Goal: Find specific page/section: Find specific page/section

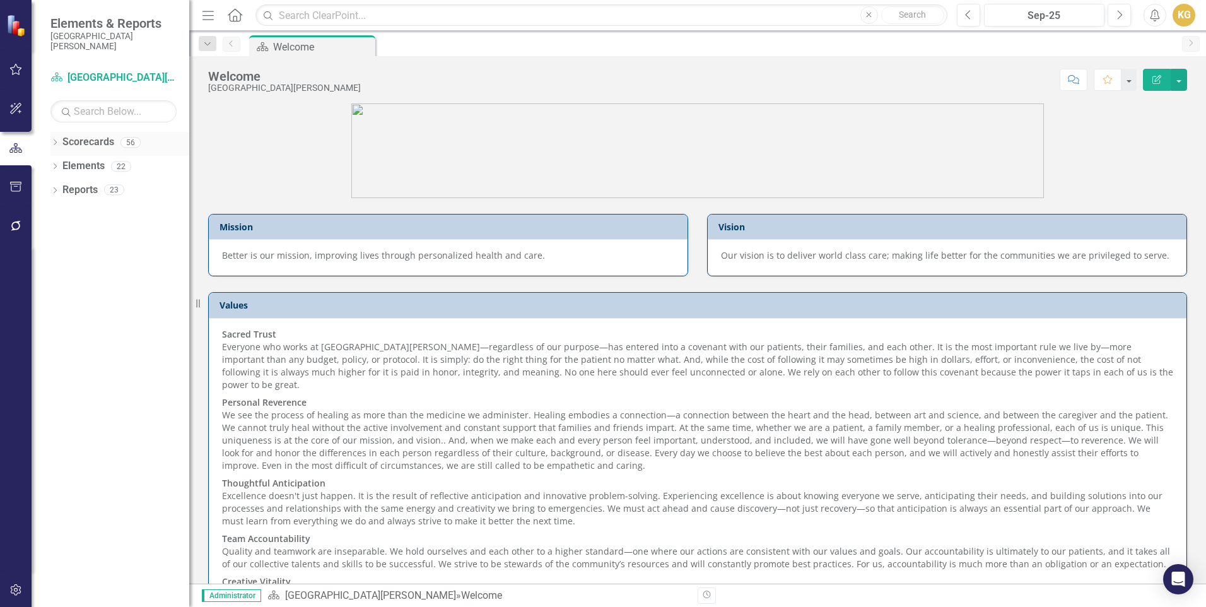
click at [59, 141] on div "Dropdown Scorecards 56" at bounding box center [119, 144] width 139 height 24
click at [57, 141] on icon "Dropdown" at bounding box center [54, 143] width 9 height 7
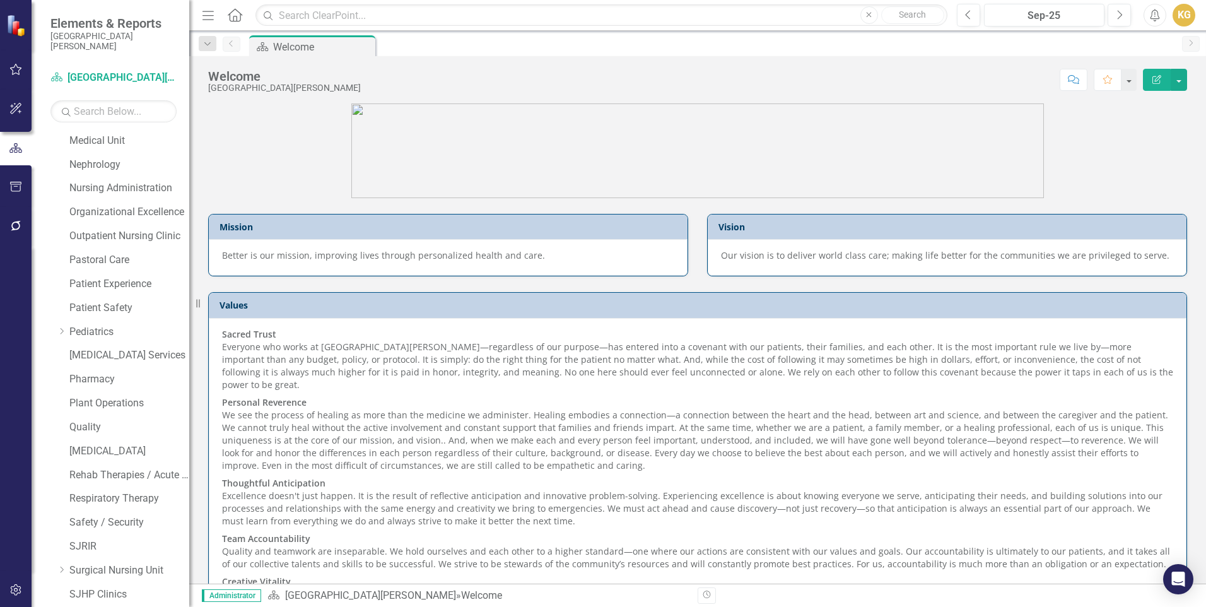
scroll to position [814, 0]
click at [57, 592] on icon "Dropdown" at bounding box center [54, 594] width 9 height 7
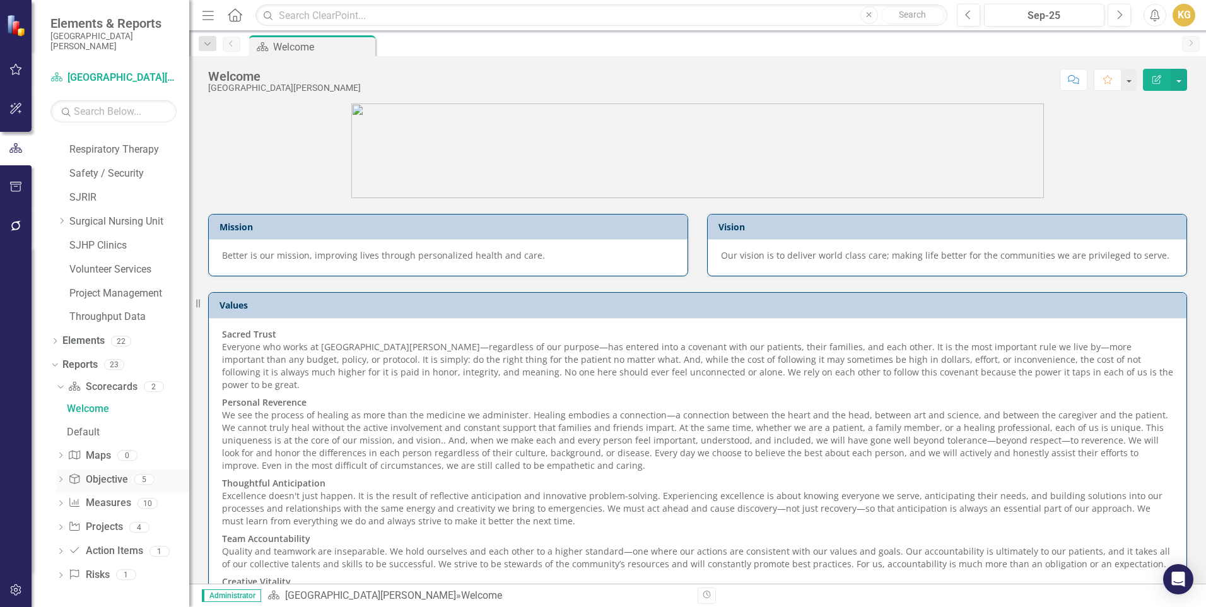
click at [63, 476] on div "Dropdown" at bounding box center [60, 481] width 9 height 11
click at [60, 432] on icon "Dropdown" at bounding box center [59, 434] width 7 height 9
click at [59, 481] on icon "Dropdown" at bounding box center [60, 480] width 9 height 7
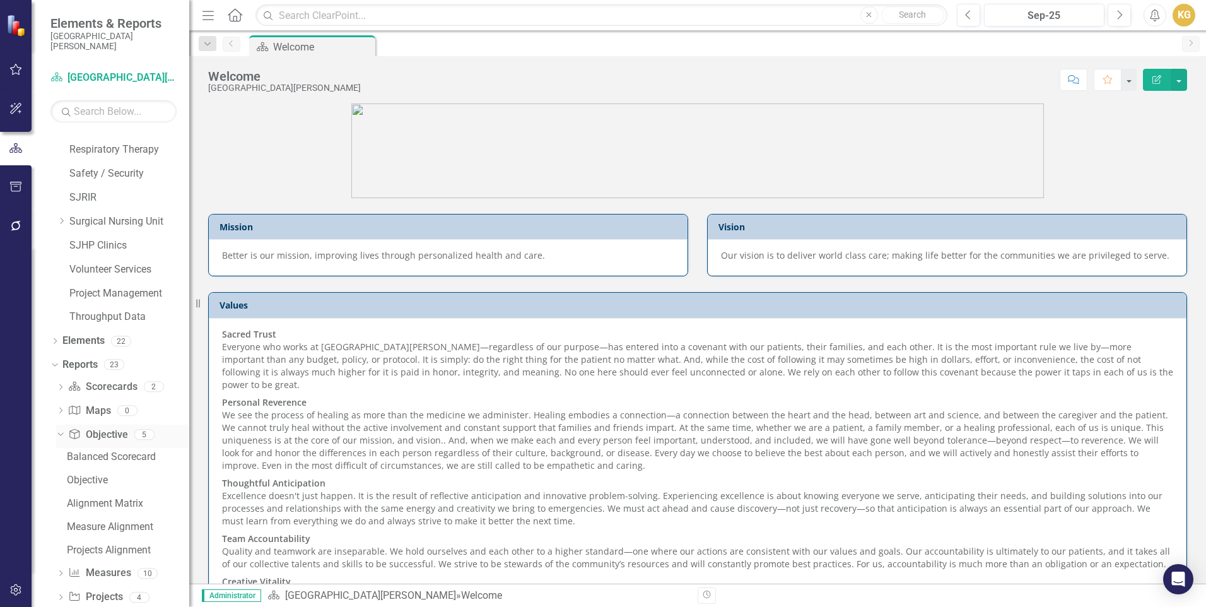
click at [61, 433] on icon "Dropdown" at bounding box center [59, 434] width 7 height 9
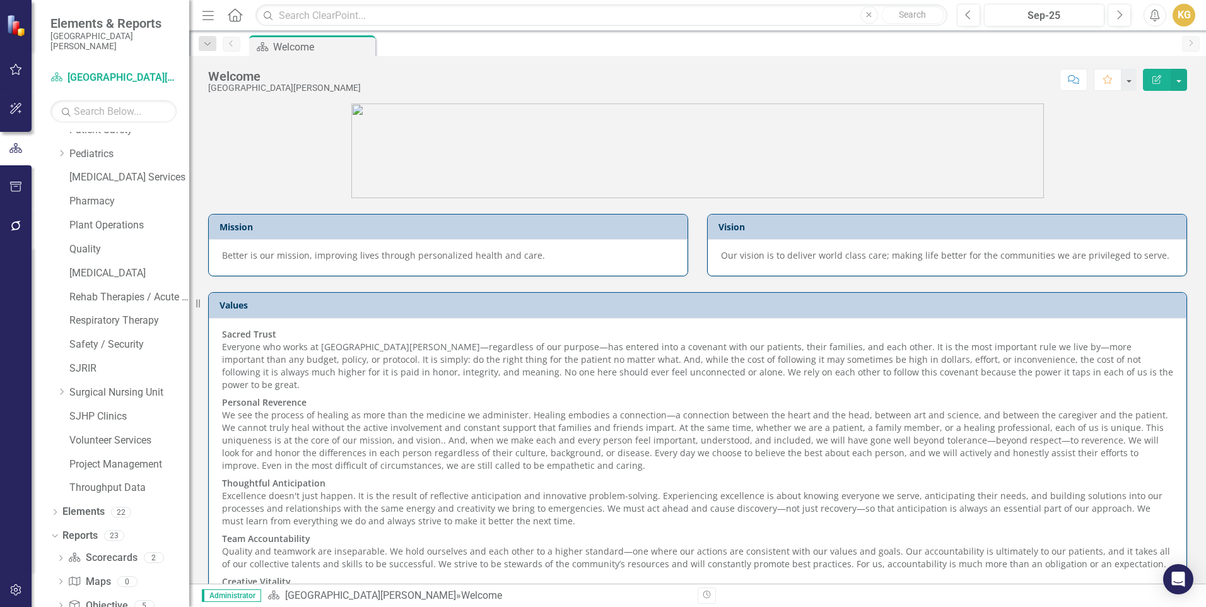
scroll to position [935, 0]
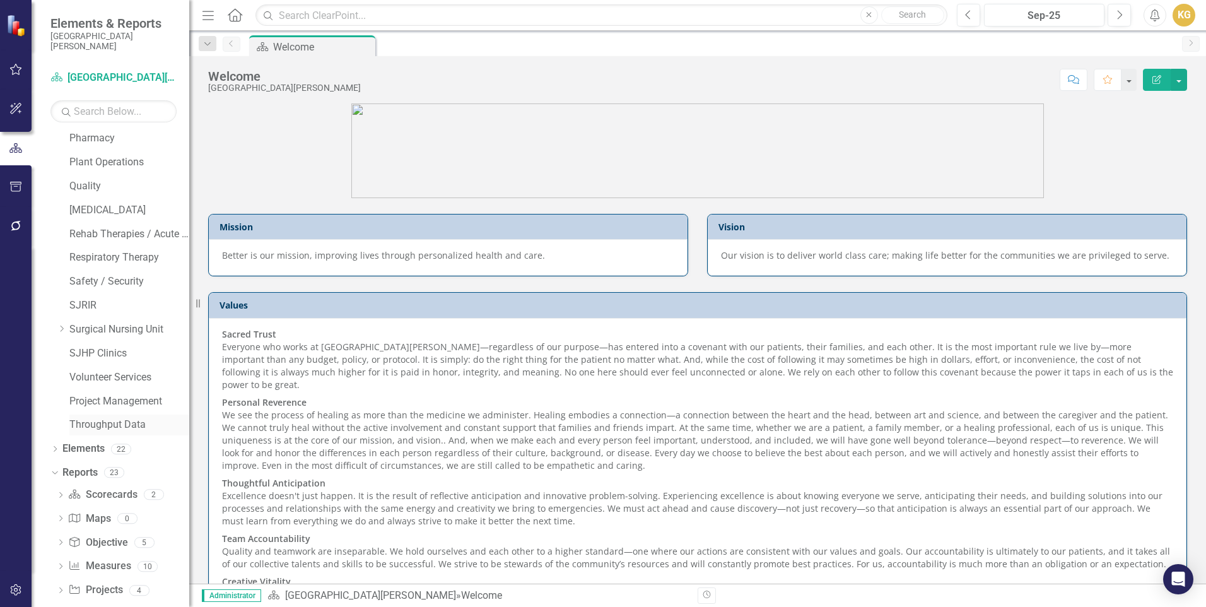
click at [106, 421] on link "Throughput Data" at bounding box center [129, 425] width 120 height 15
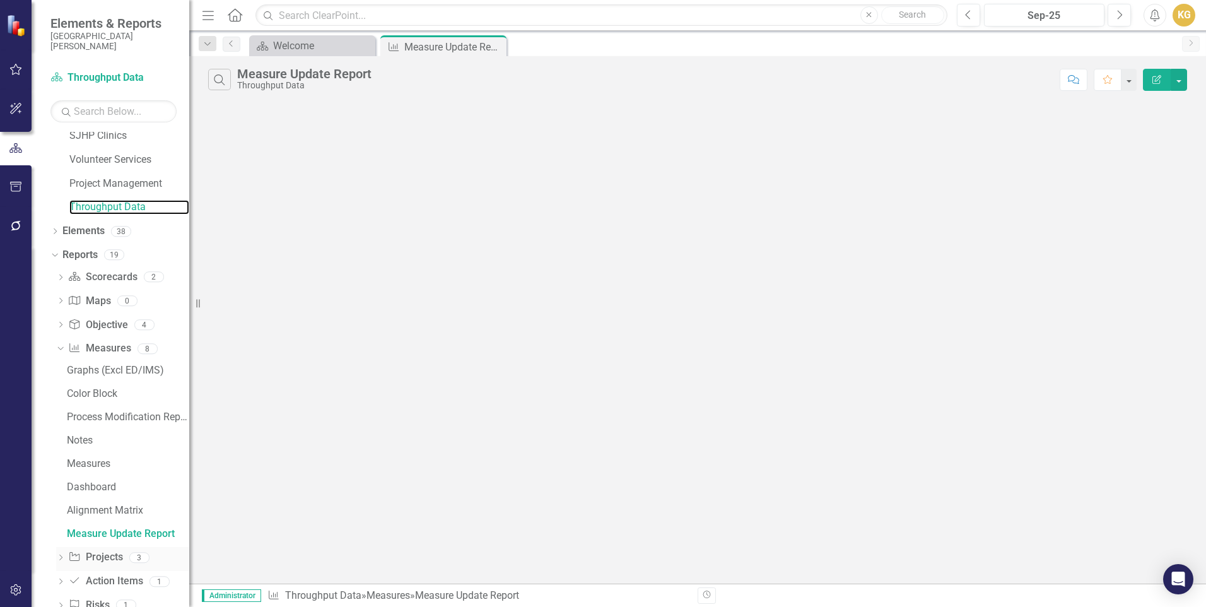
scroll to position [1183, 0]
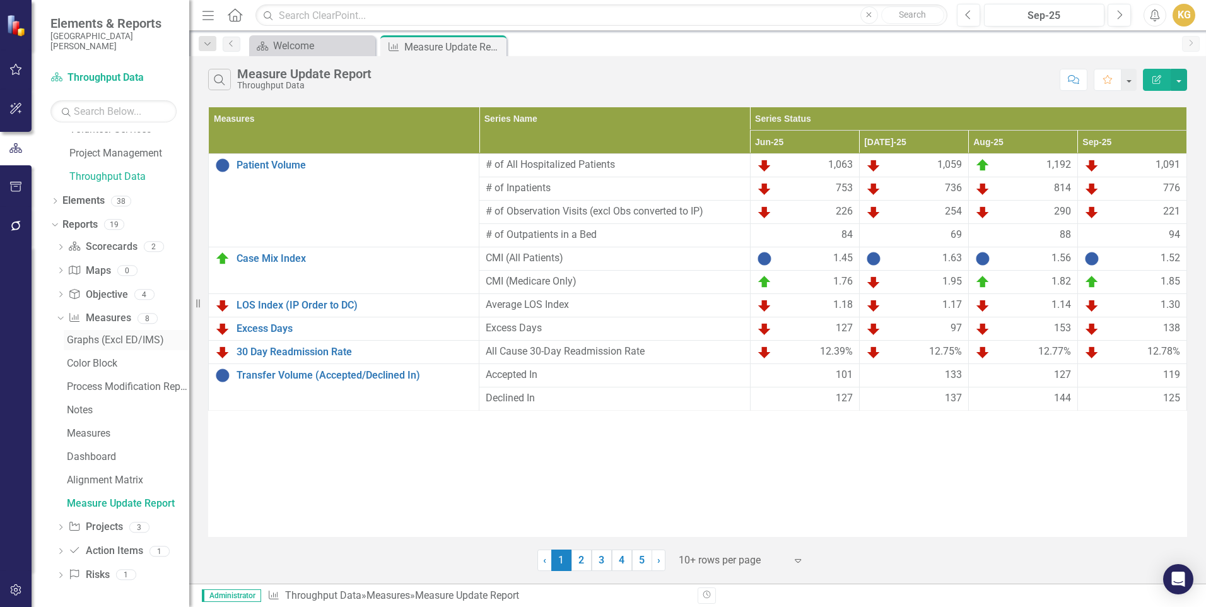
click at [107, 342] on div "Graphs (Excl ED/IMS)" at bounding box center [128, 339] width 122 height 11
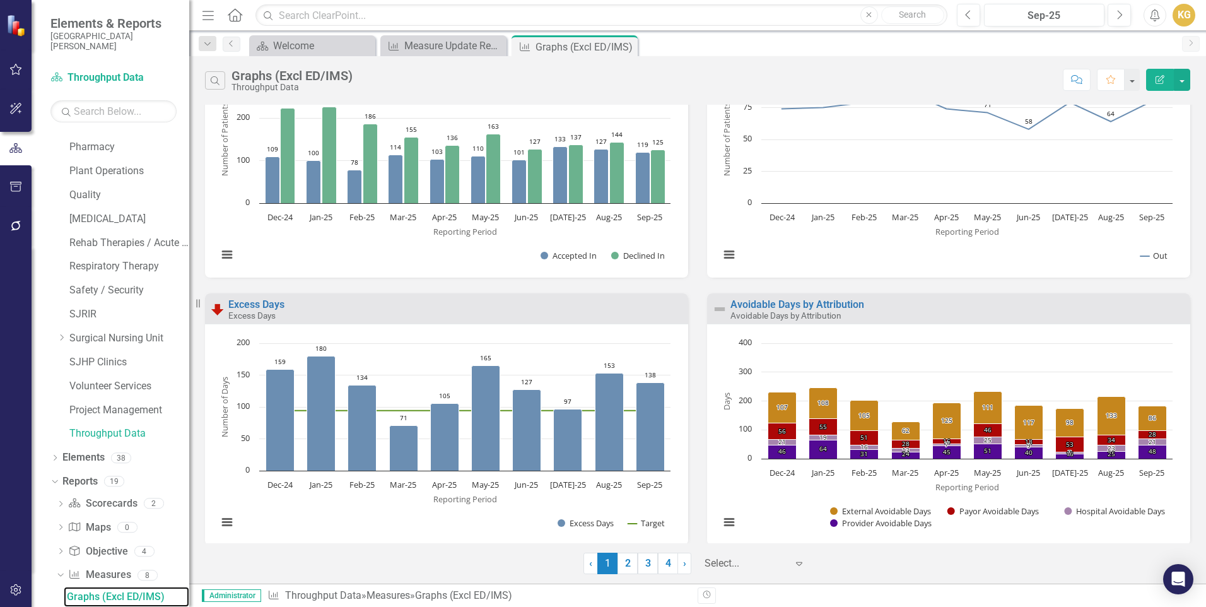
scroll to position [1169, 0]
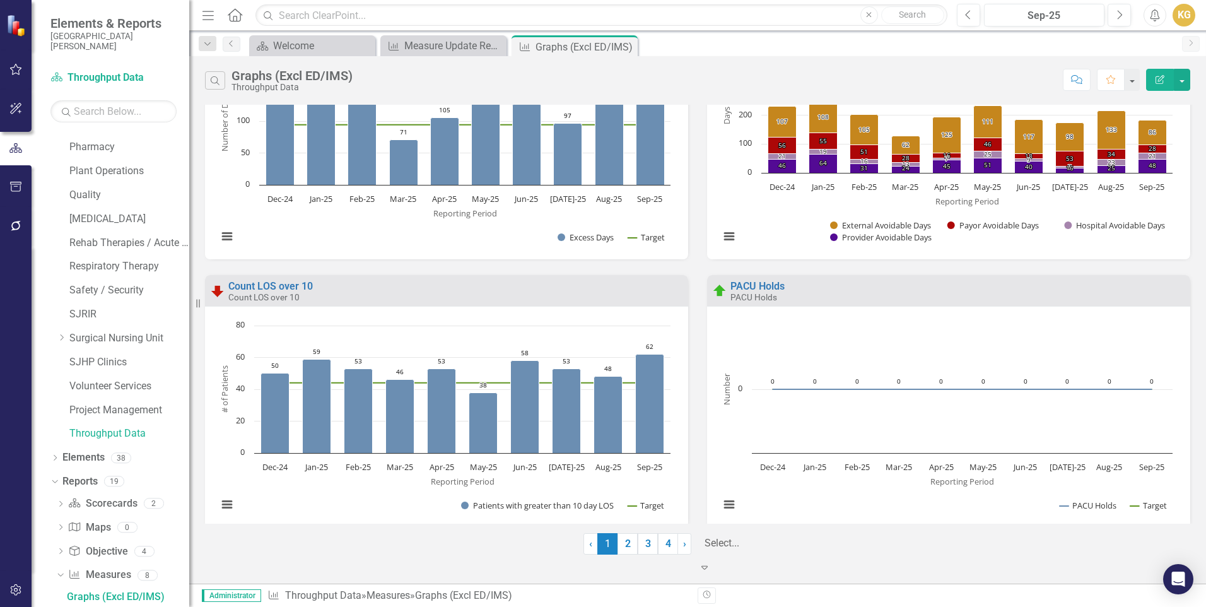
click at [789, 555] on div "Select..." at bounding box center [755, 543] width 114 height 22
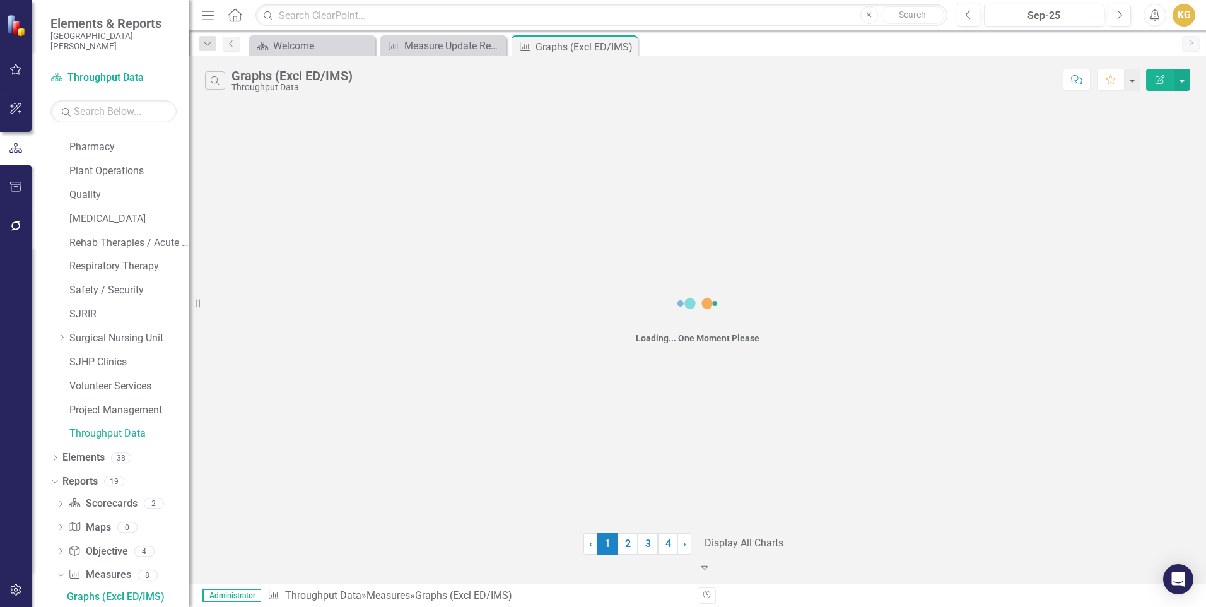
scroll to position [0, 0]
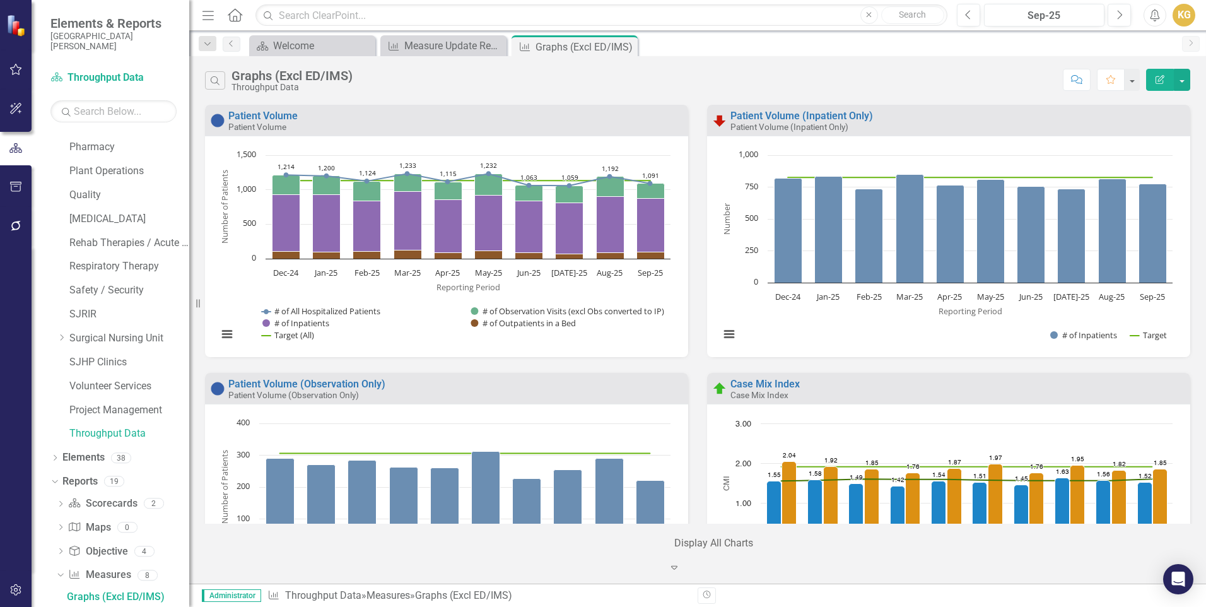
click at [698, 418] on div "Case Mix Index Case Mix Index Loading... Chart Combination chart with 4 data se…" at bounding box center [949, 507] width 502 height 268
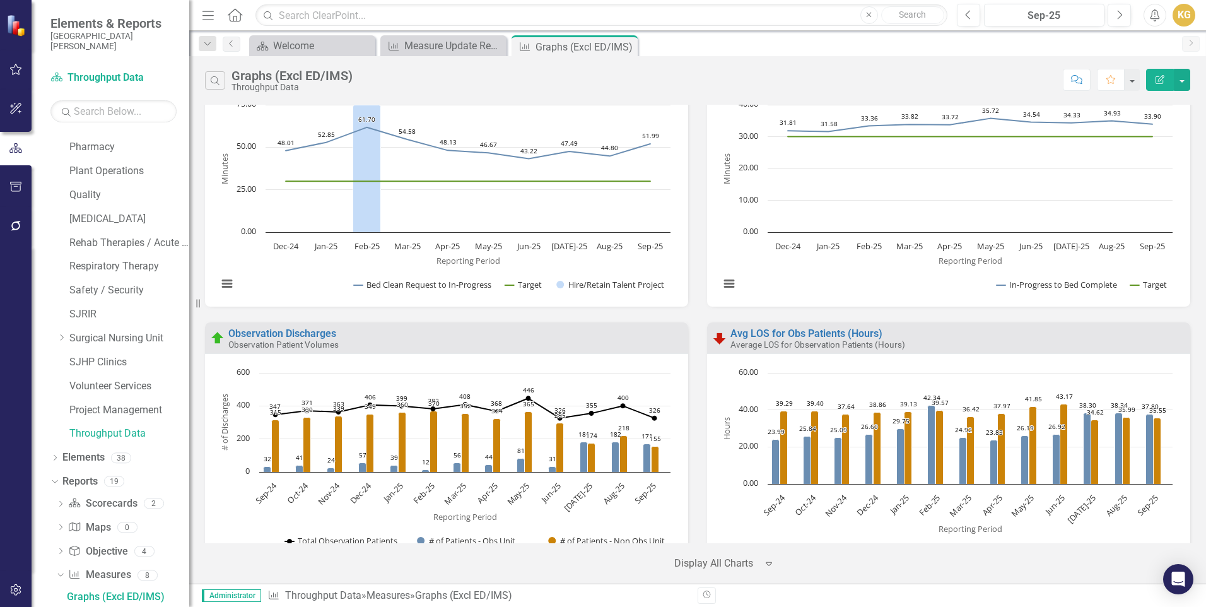
scroll to position [4210, 0]
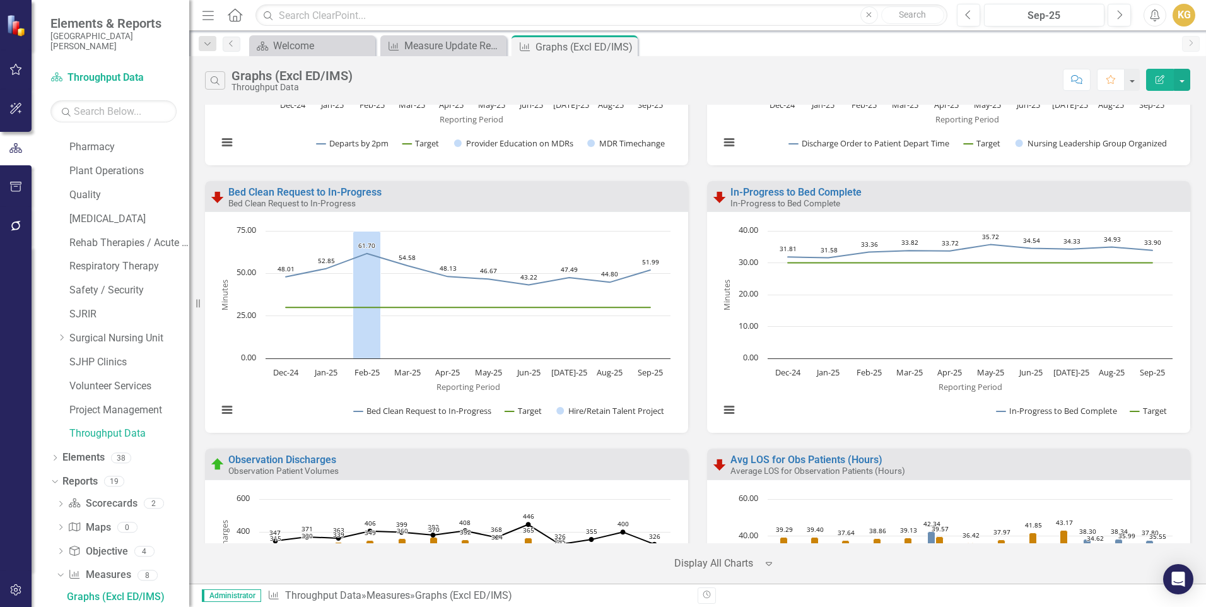
click at [331, 441] on div "Bed Clean Request to In-Progress Bed Clean Request to In-Progress Loading... Ch…" at bounding box center [447, 315] width 502 height 268
